Goal: Information Seeking & Learning: Learn about a topic

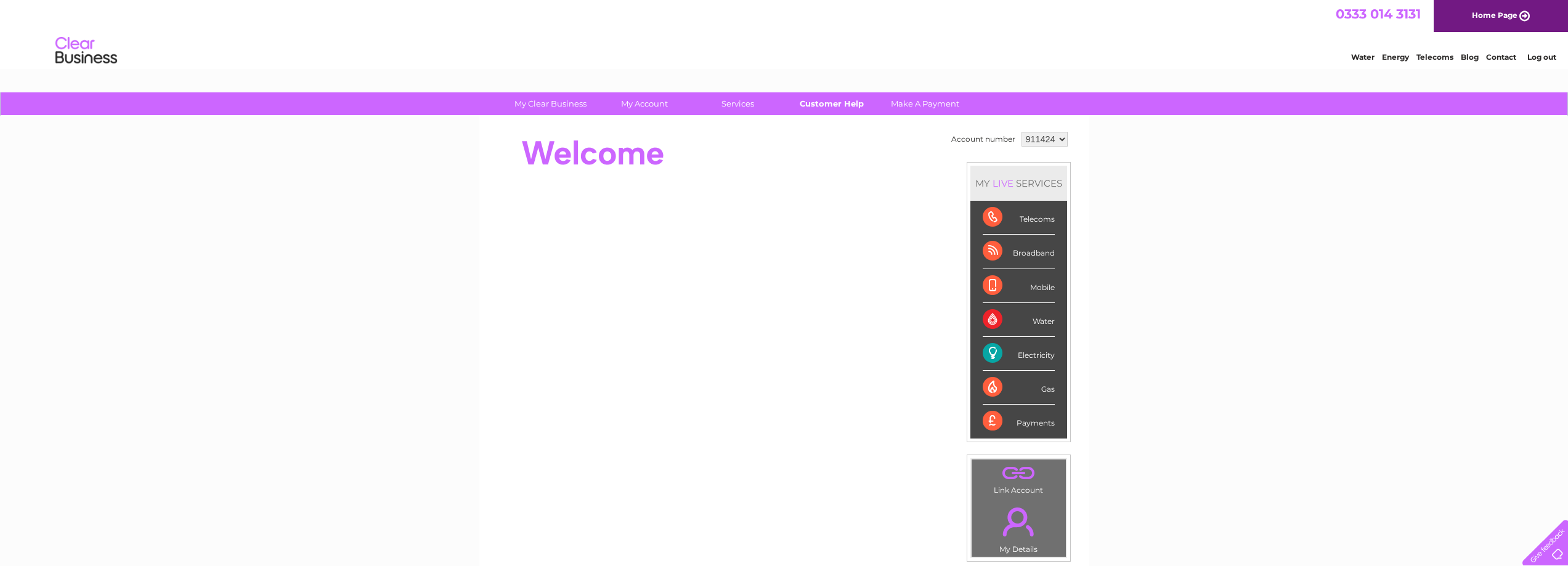
click at [839, 103] on link "Customer Help" at bounding box center [831, 104] width 102 height 23
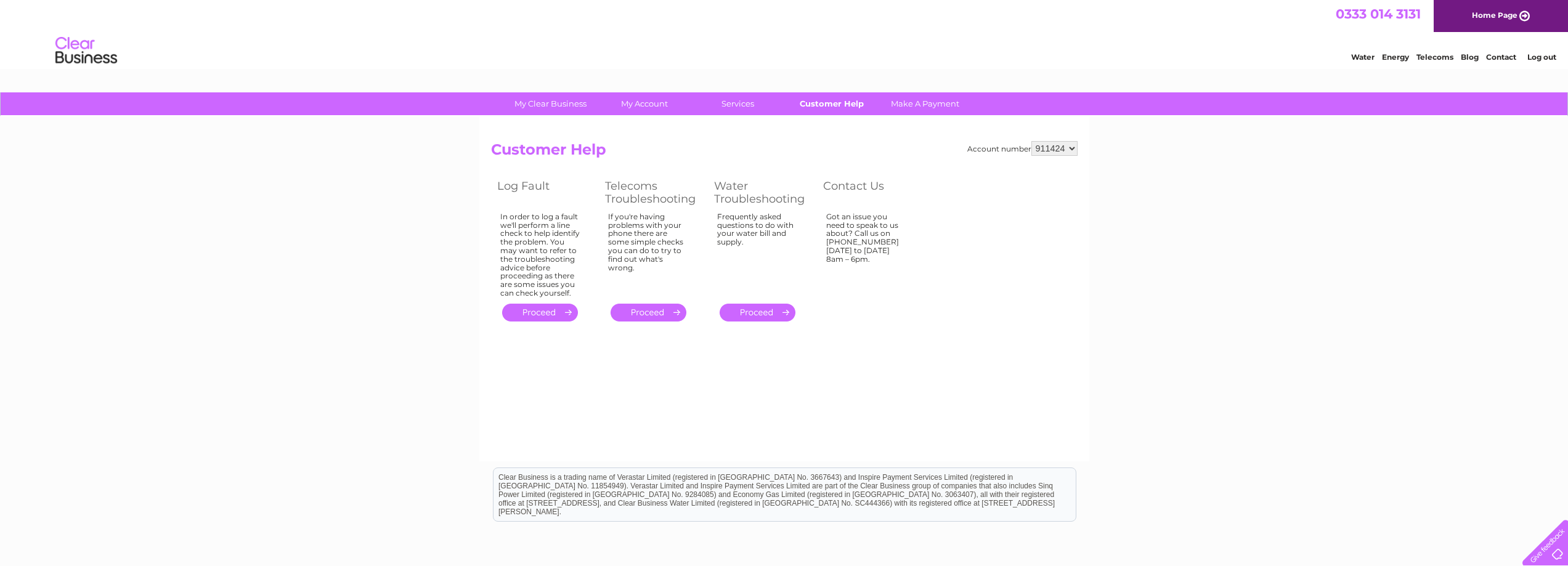
click at [834, 106] on link "Customer Help" at bounding box center [831, 104] width 102 height 23
click at [1391, 54] on link "Energy" at bounding box center [1395, 57] width 27 height 9
